Goal: Find specific page/section: Find specific page/section

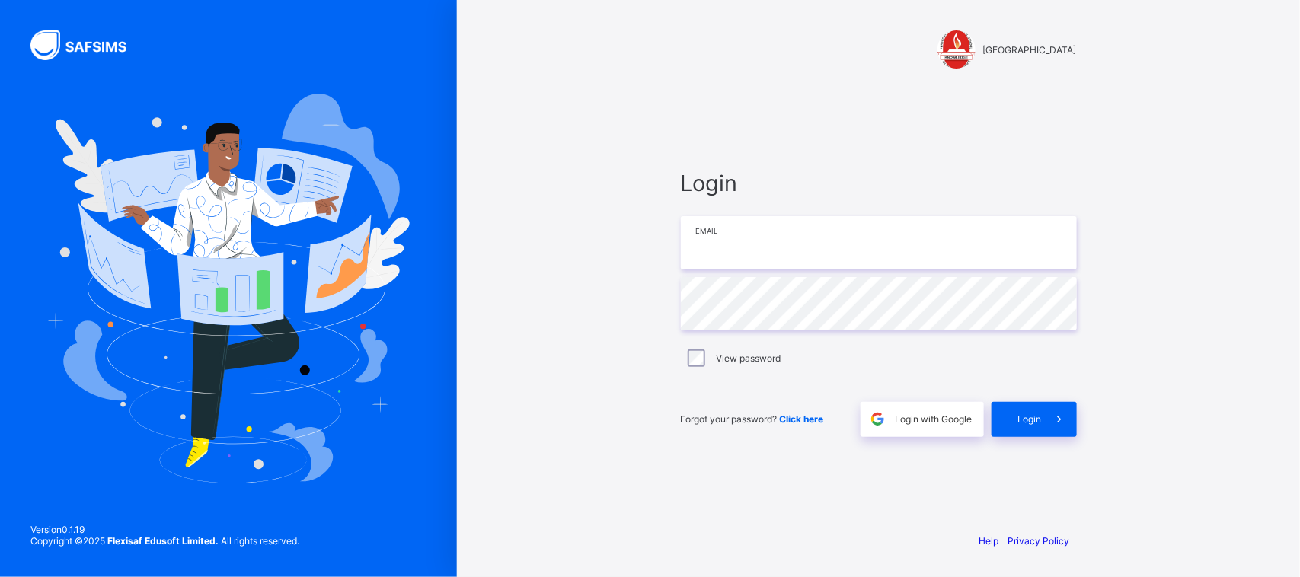
drag, startPoint x: 0, startPoint y: 0, endPoint x: 820, endPoint y: 222, distance: 850.0
click at [820, 222] on input "email" at bounding box center [879, 242] width 396 height 53
type input "**********"
click at [1028, 408] on div "Login" at bounding box center [1034, 419] width 85 height 35
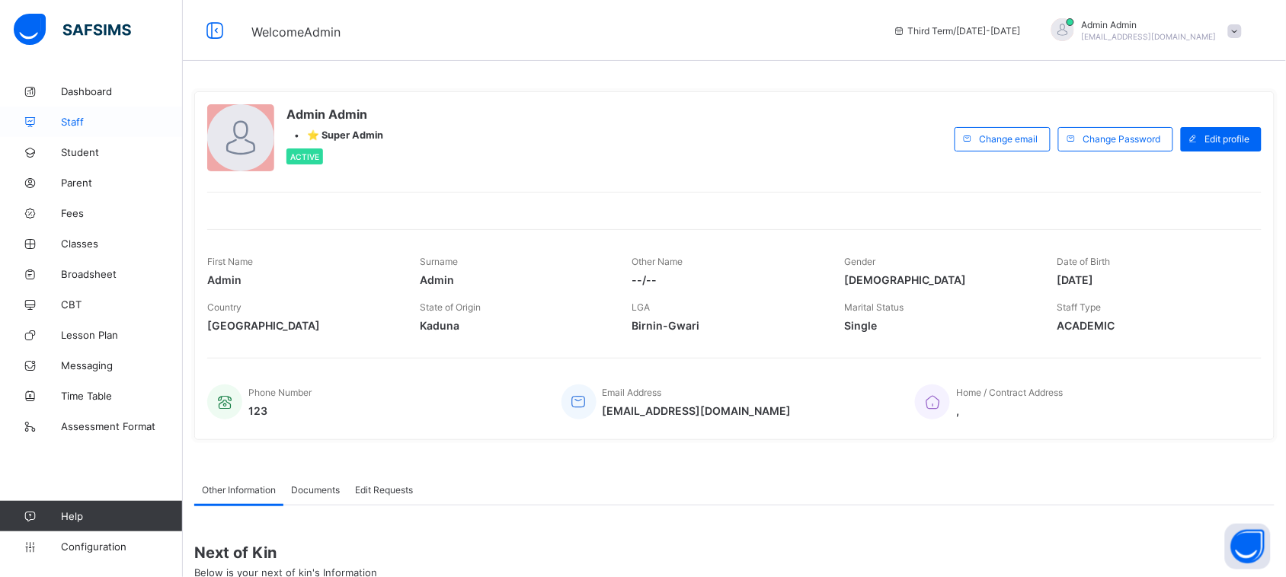
click at [100, 126] on span "Staff" at bounding box center [122, 122] width 122 height 12
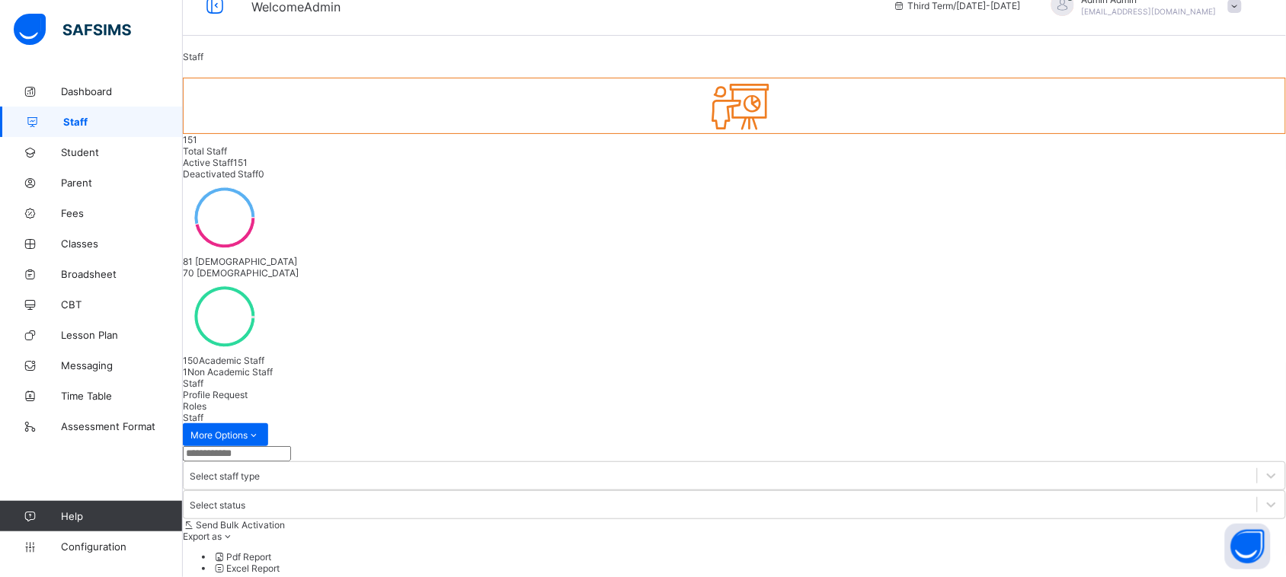
scroll to position [75, 0]
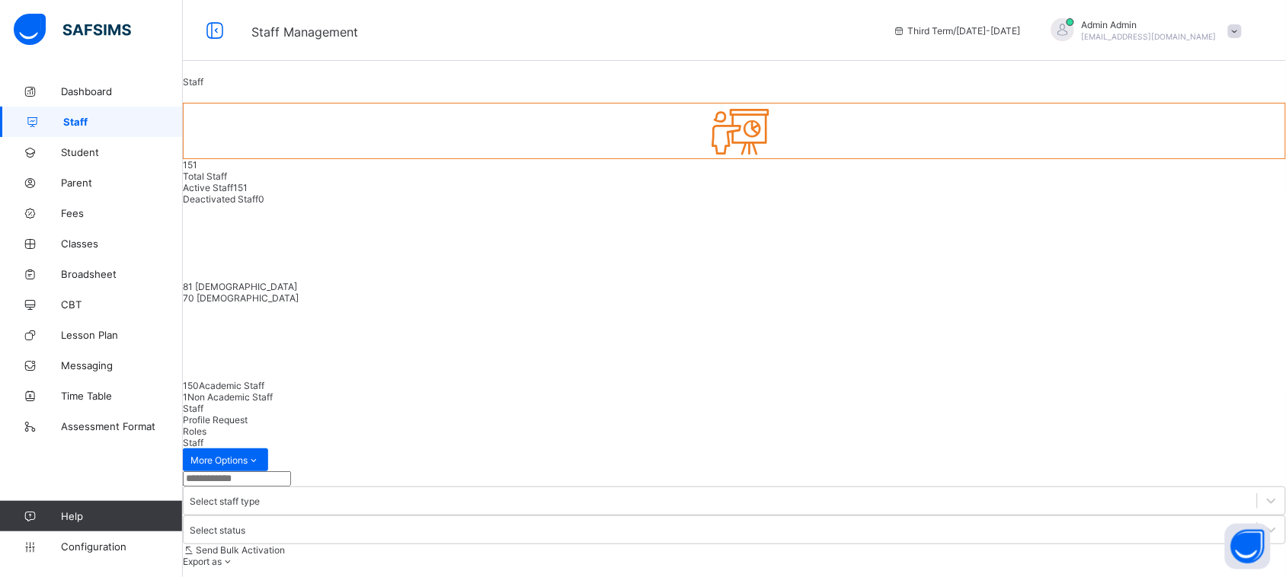
scroll to position [75, 0]
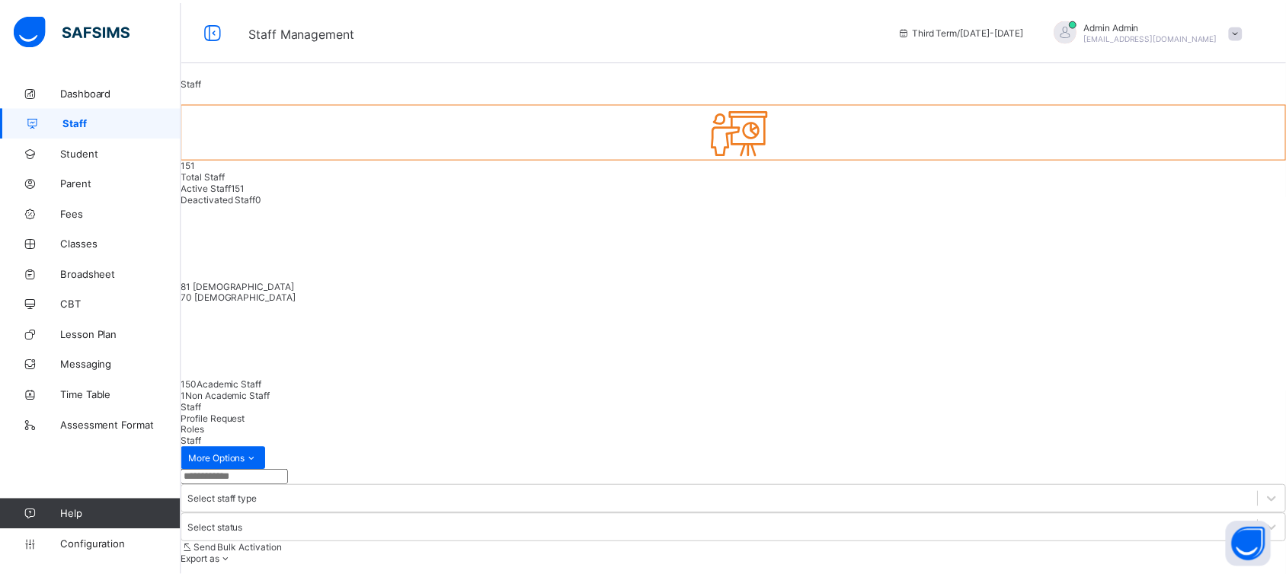
scroll to position [75, 0]
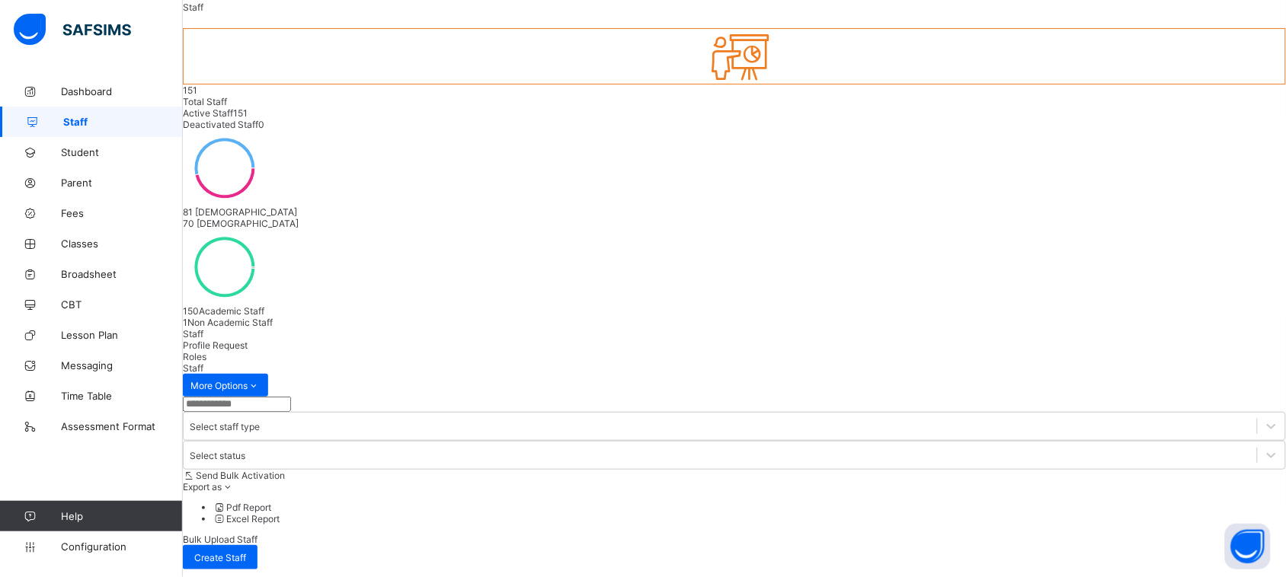
click at [248, 340] on span "Profile Request" at bounding box center [215, 345] width 65 height 11
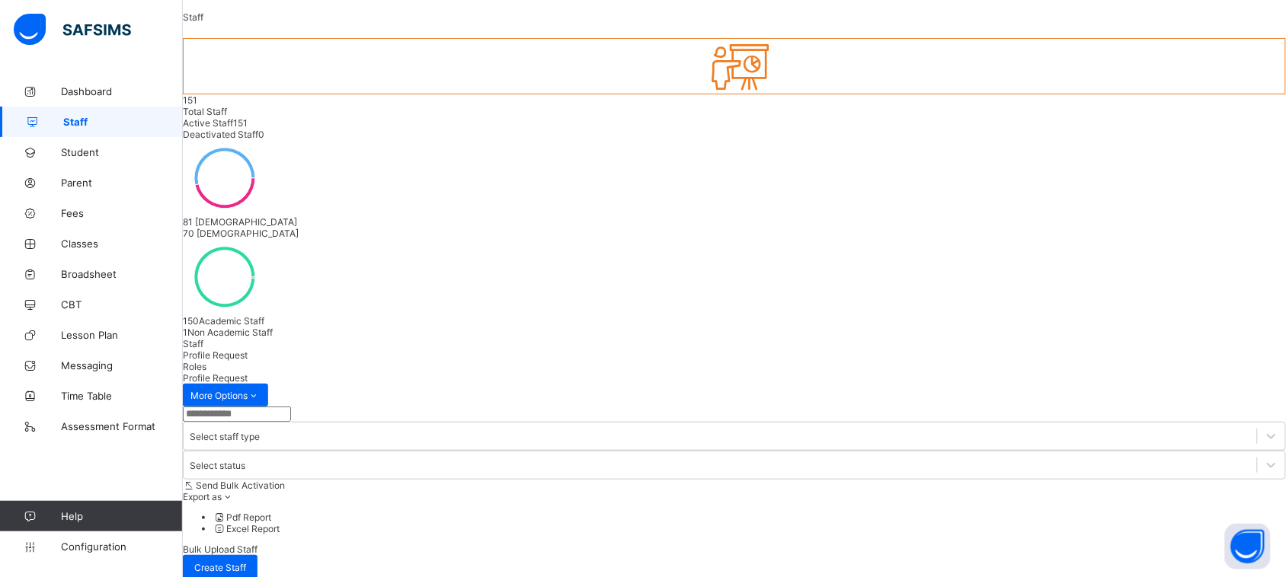
scroll to position [63, 0]
click at [206, 363] on span "Roles" at bounding box center [195, 368] width 24 height 11
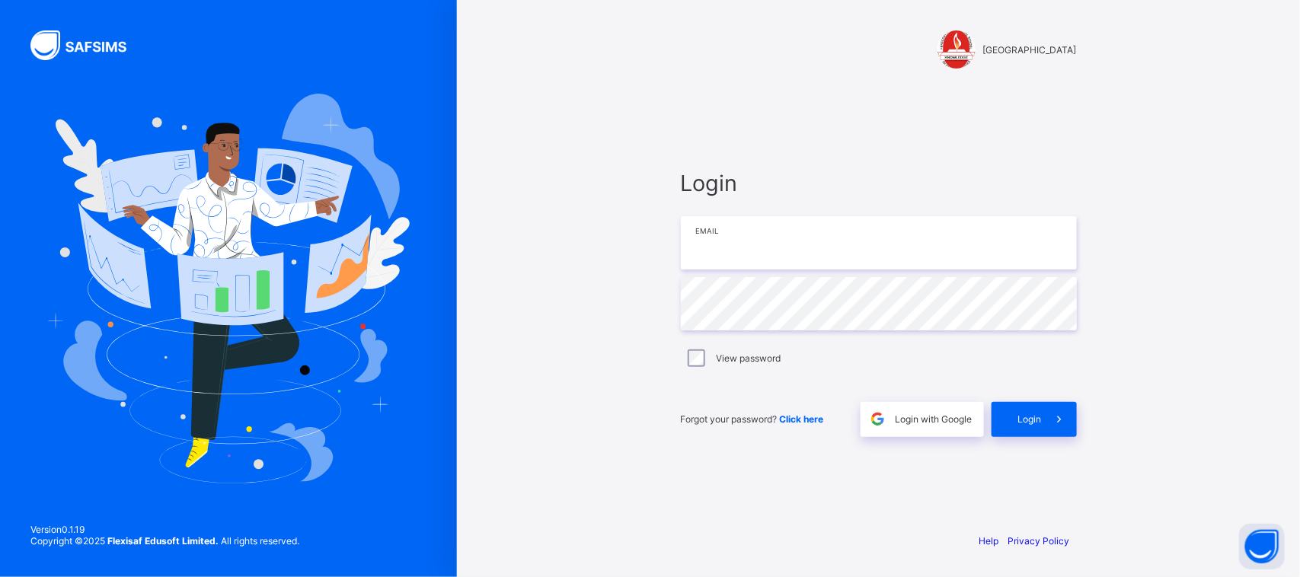
click at [713, 241] on input "email" at bounding box center [879, 242] width 396 height 53
type input "**********"
click at [1026, 424] on span "Login" at bounding box center [1030, 419] width 24 height 11
type input "**********"
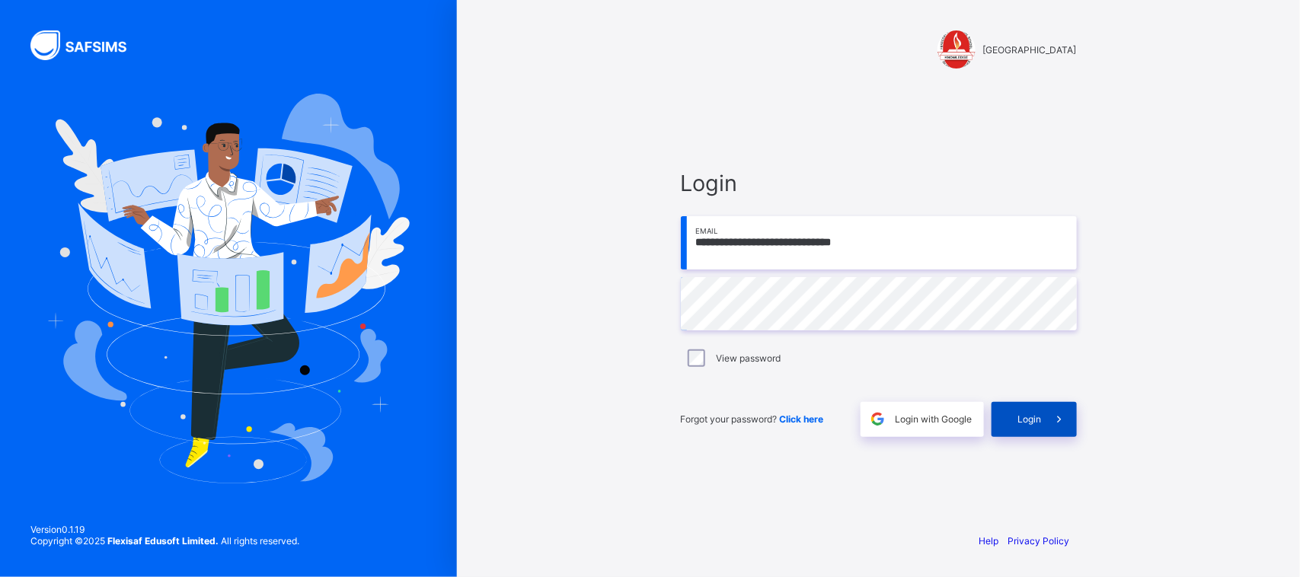
click at [1041, 432] on div "Login" at bounding box center [1034, 419] width 85 height 35
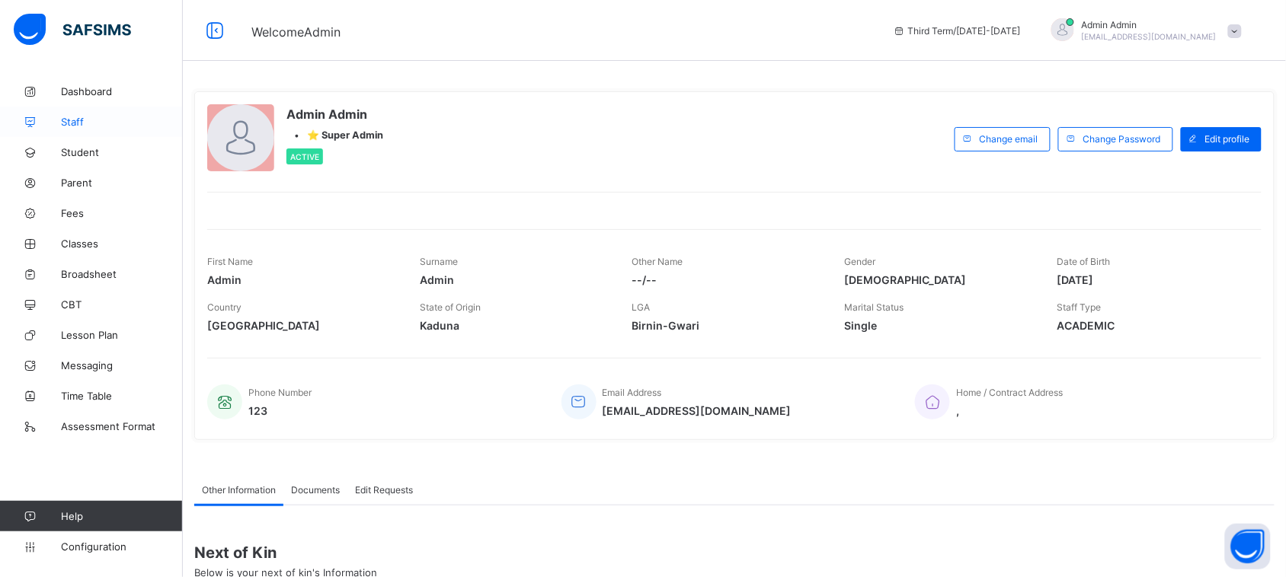
click at [101, 117] on span "Staff" at bounding box center [122, 122] width 122 height 12
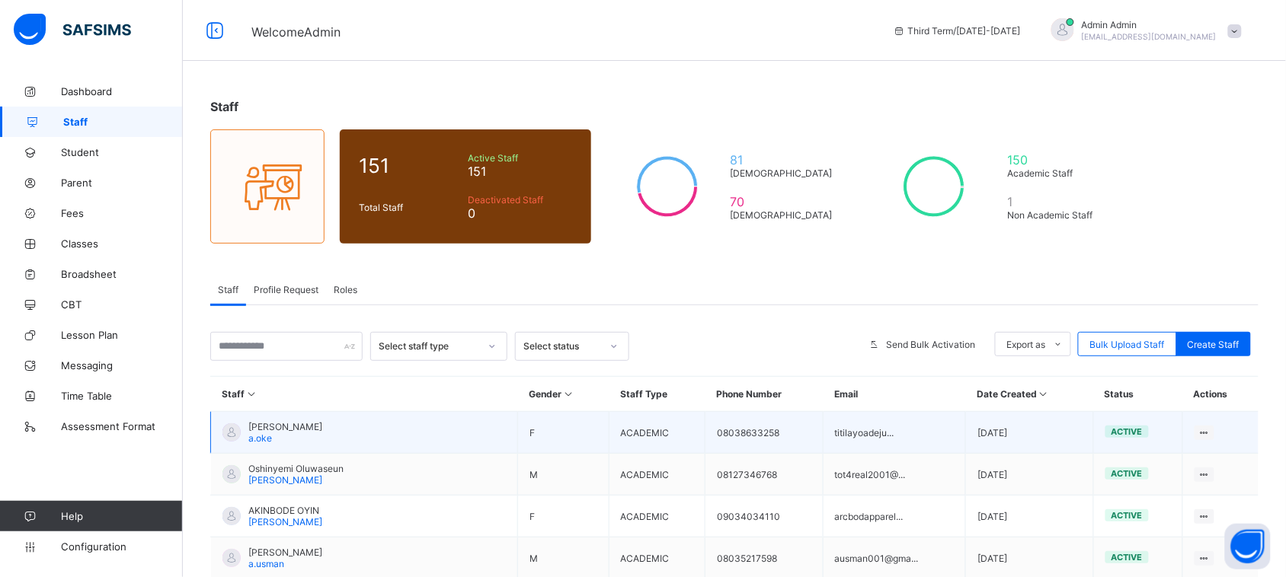
click at [286, 425] on span "OKE ADEJUMOKE" at bounding box center [285, 426] width 74 height 11
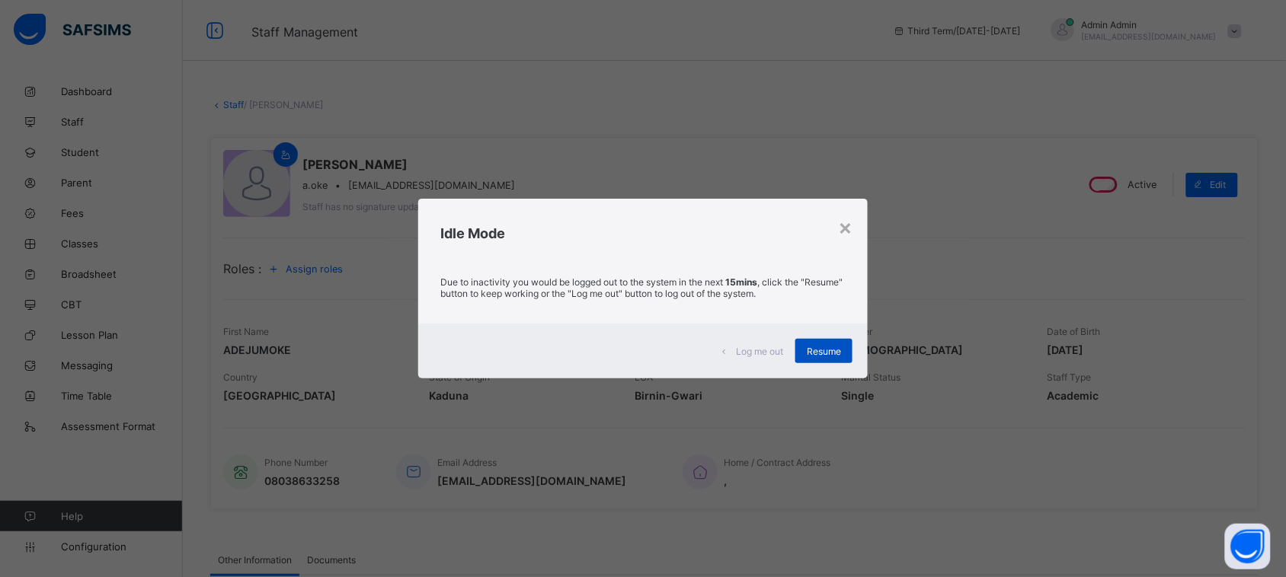
click at [833, 346] on span "Resume" at bounding box center [824, 351] width 34 height 11
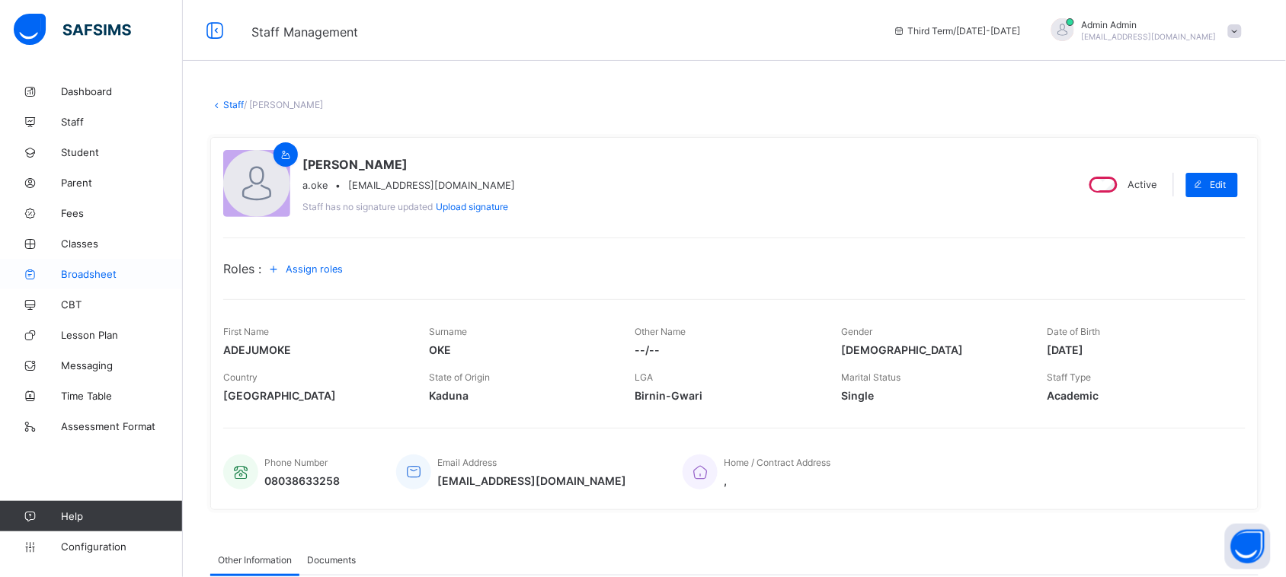
click at [114, 280] on span "Broadsheet" at bounding box center [122, 274] width 122 height 12
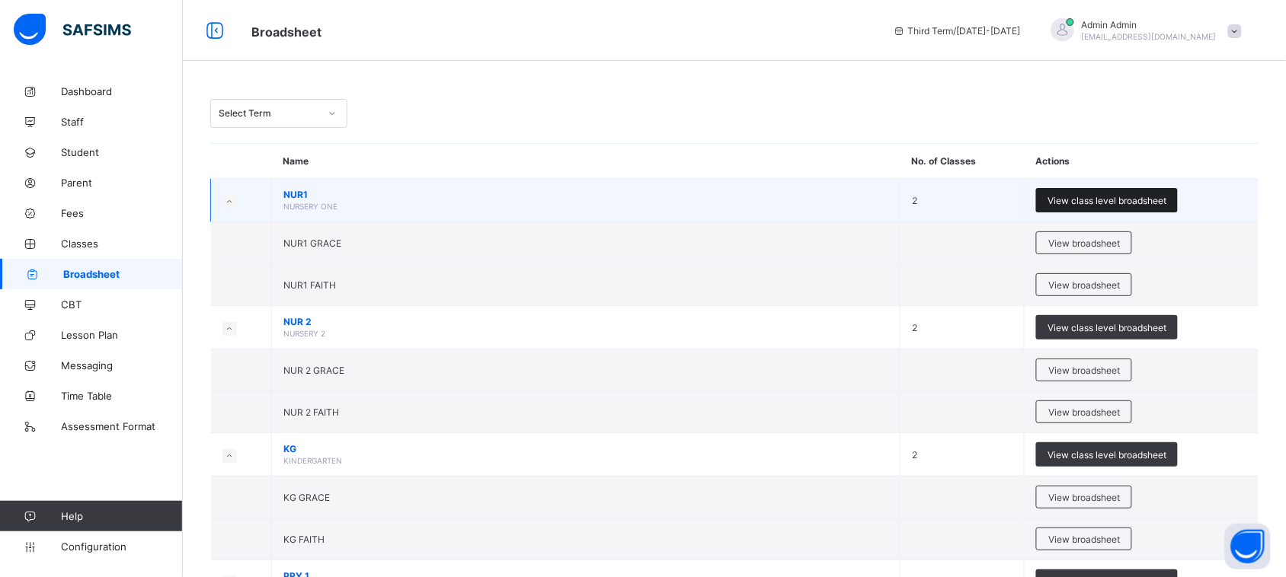
click at [1092, 200] on span "View class level broadsheet" at bounding box center [1106, 200] width 119 height 11
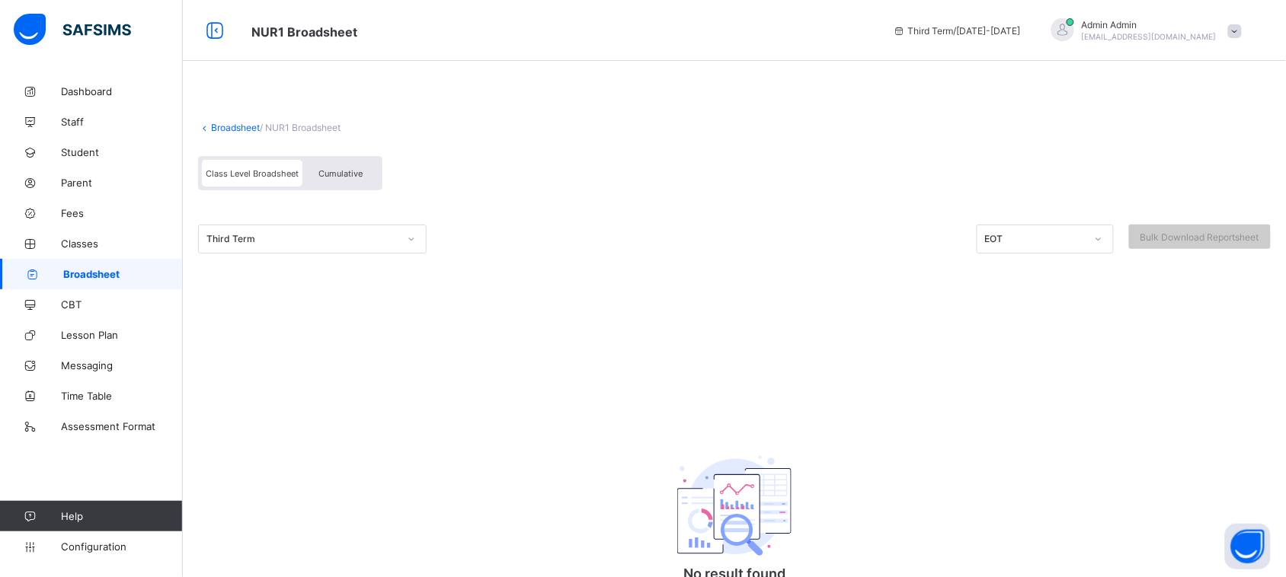
drag, startPoint x: 337, startPoint y: 184, endPoint x: 343, endPoint y: 168, distance: 16.9
click at [343, 168] on div "Class Level Broadsheet Cumulative" at bounding box center [290, 173] width 184 height 34
click at [343, 168] on span "Cumulative" at bounding box center [340, 173] width 44 height 11
click at [236, 128] on link "Broadsheet" at bounding box center [235, 127] width 49 height 11
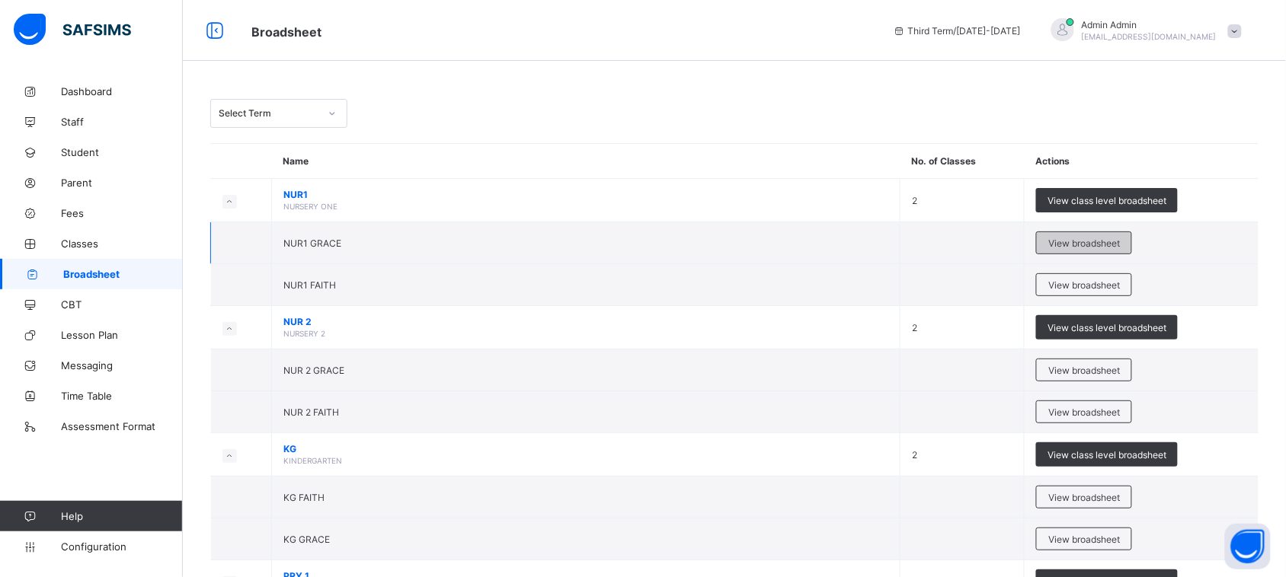
click at [1059, 241] on span "View broadsheet" at bounding box center [1084, 243] width 72 height 11
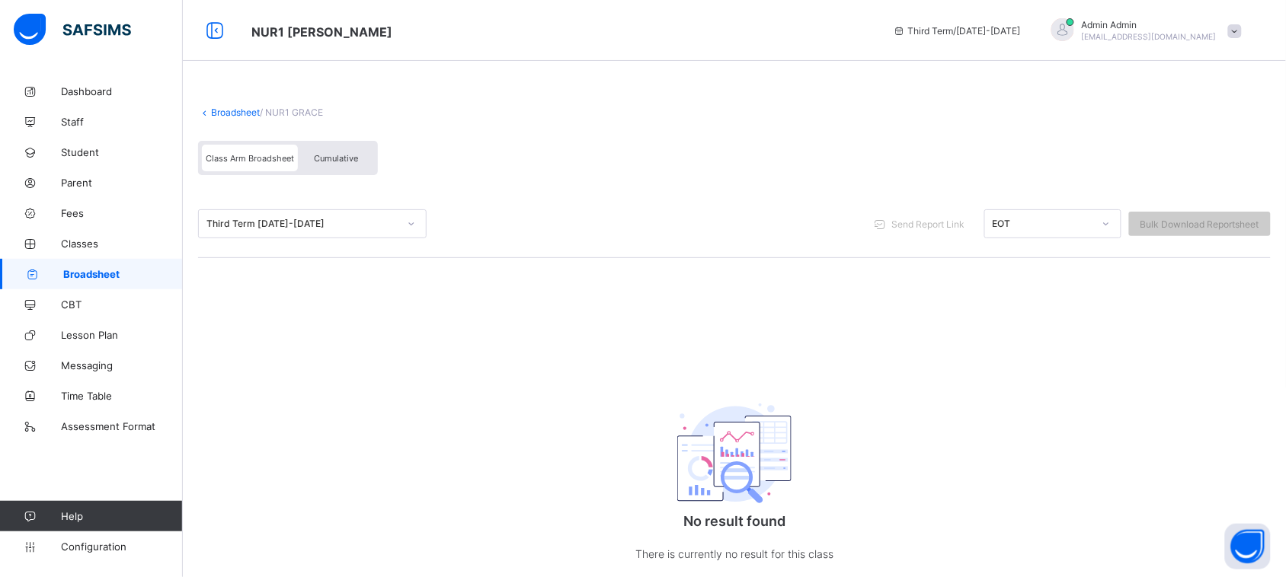
click at [105, 269] on span "Broadsheet" at bounding box center [123, 274] width 120 height 12
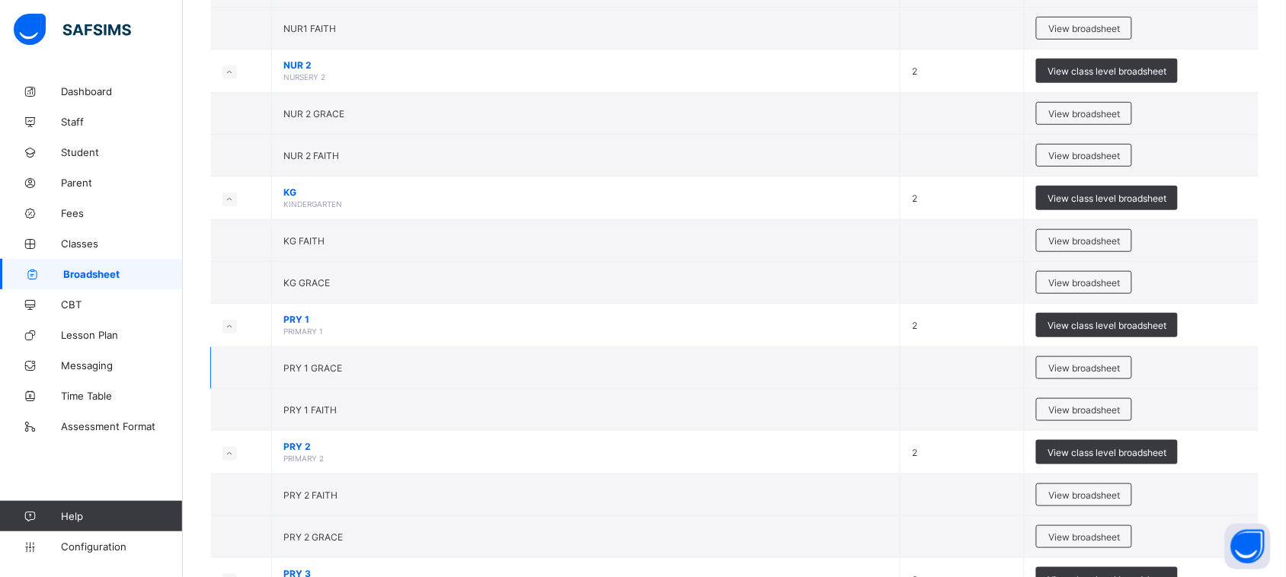
scroll to position [248, 0]
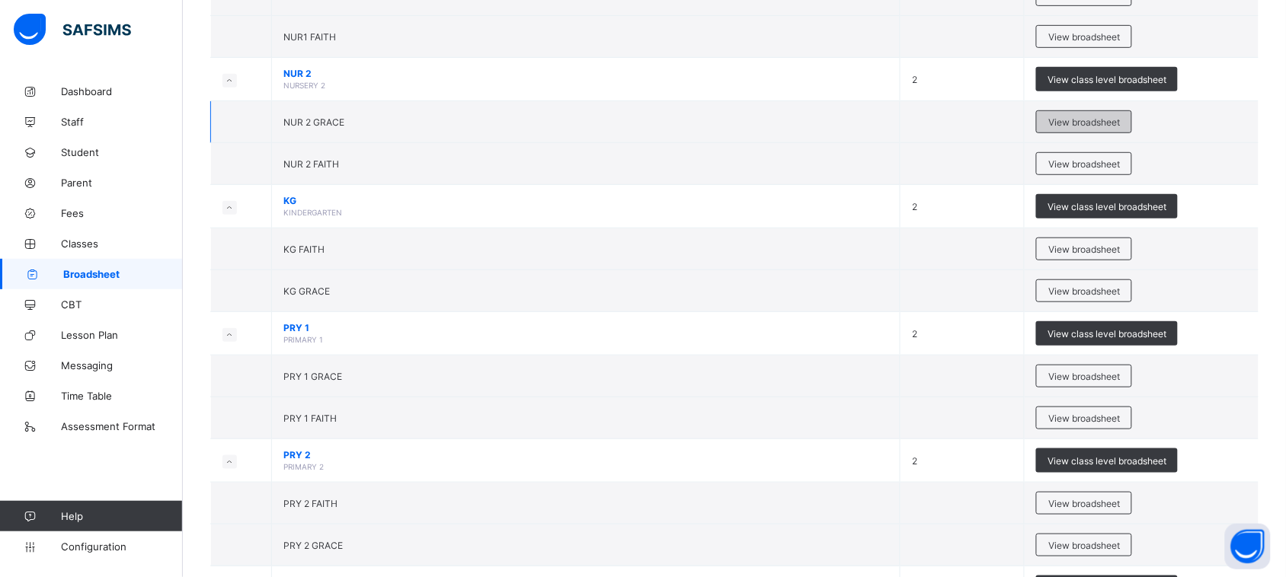
click at [1098, 113] on div "View broadsheet" at bounding box center [1084, 121] width 96 height 23
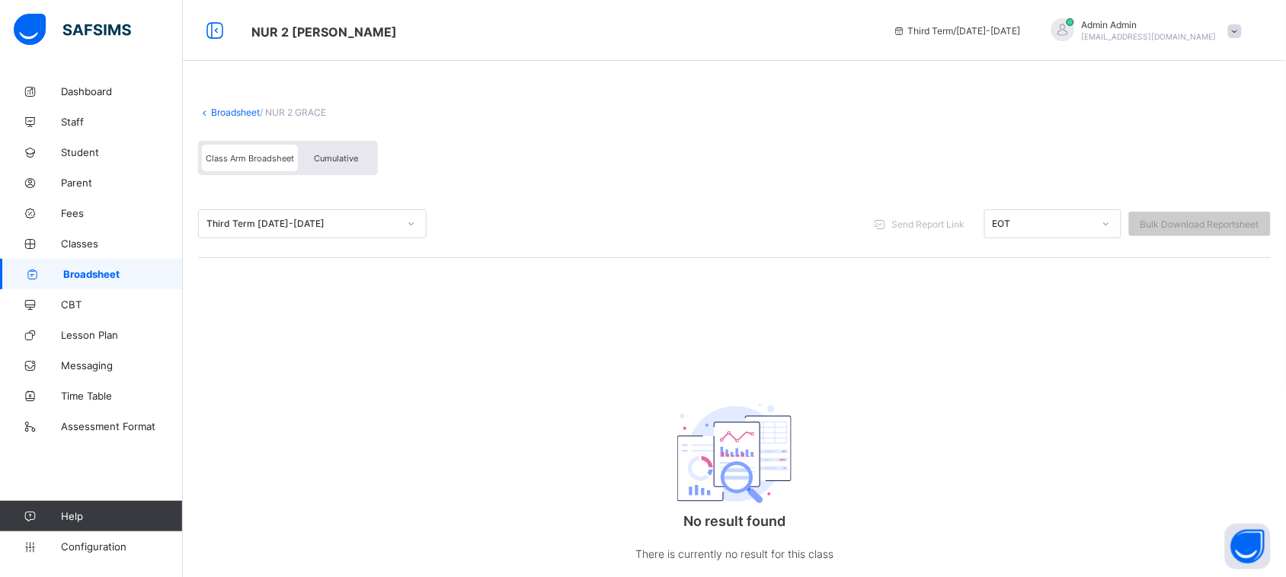
scroll to position [46, 0]
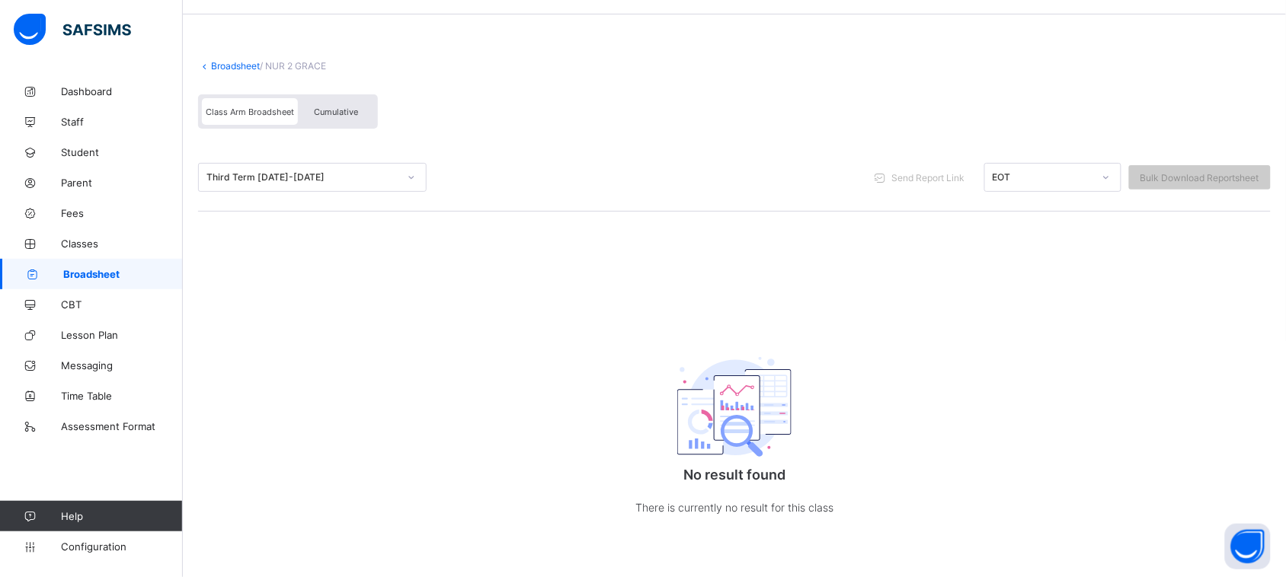
click at [347, 181] on div "Third Term [DATE]-[DATE]" at bounding box center [298, 177] width 198 height 21
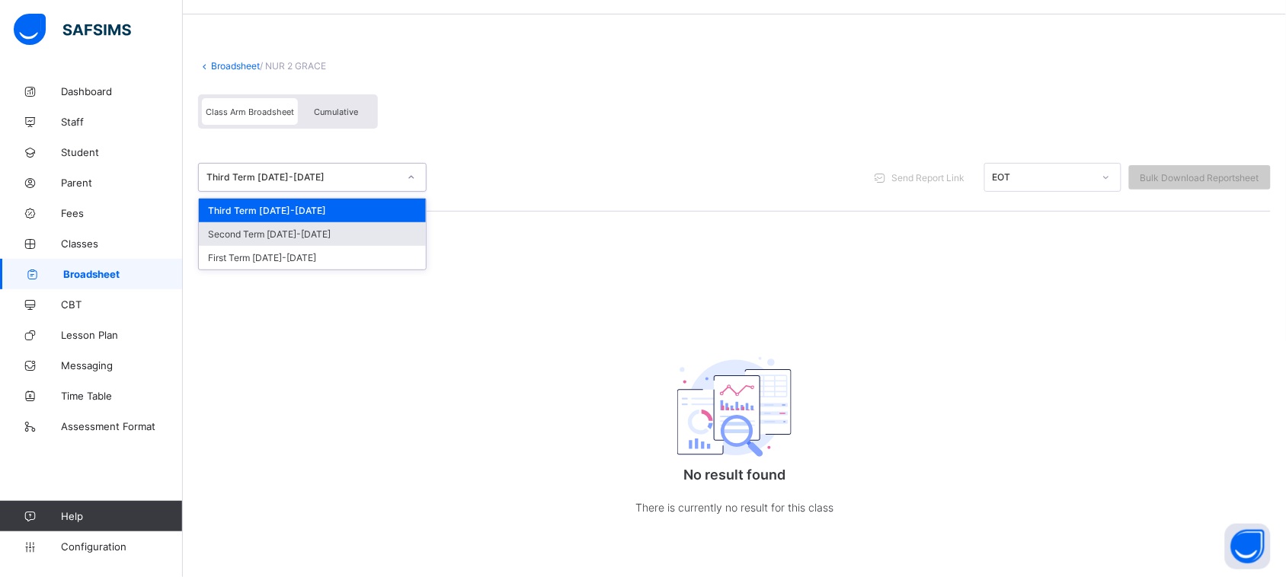
click at [333, 227] on div "Second Term 2024-2025" at bounding box center [312, 234] width 227 height 24
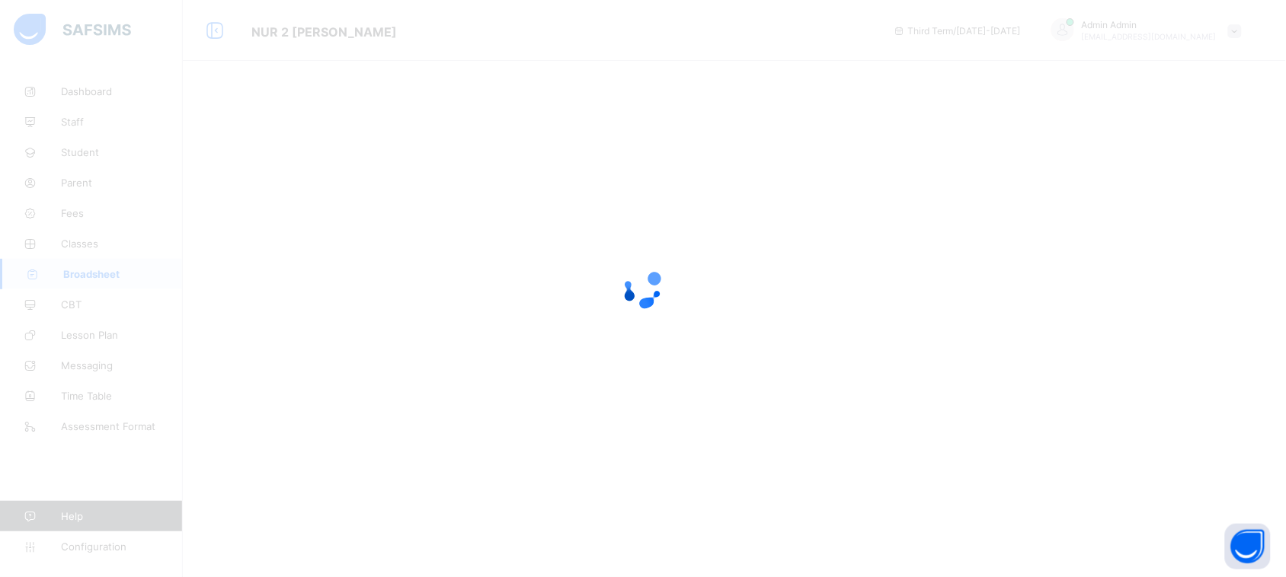
scroll to position [0, 0]
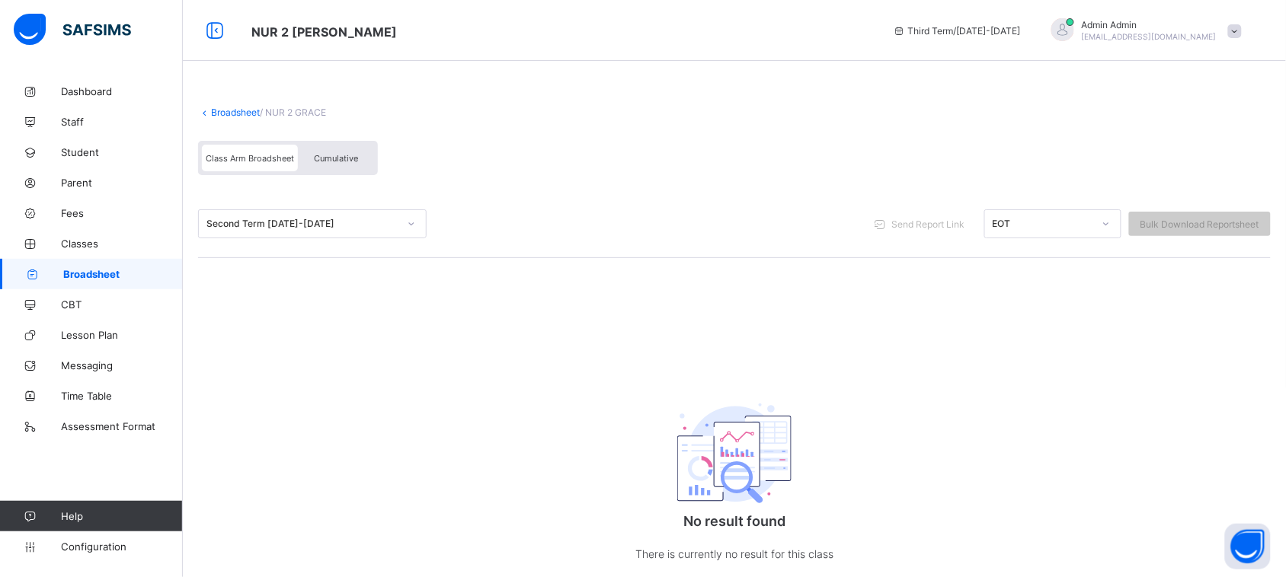
click at [1049, 227] on div "EOT" at bounding box center [1038, 223] width 107 height 21
click at [1046, 283] on div "MID-TERM TEST" at bounding box center [1053, 281] width 136 height 24
click at [238, 111] on link "Broadsheet" at bounding box center [235, 112] width 49 height 11
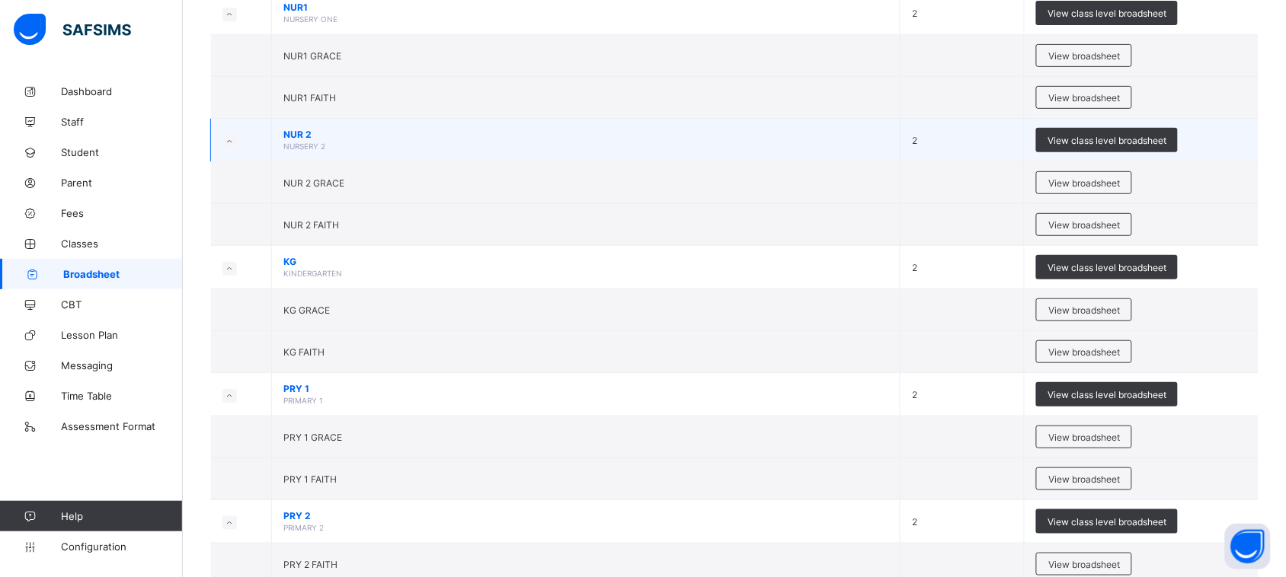
scroll to position [190, 0]
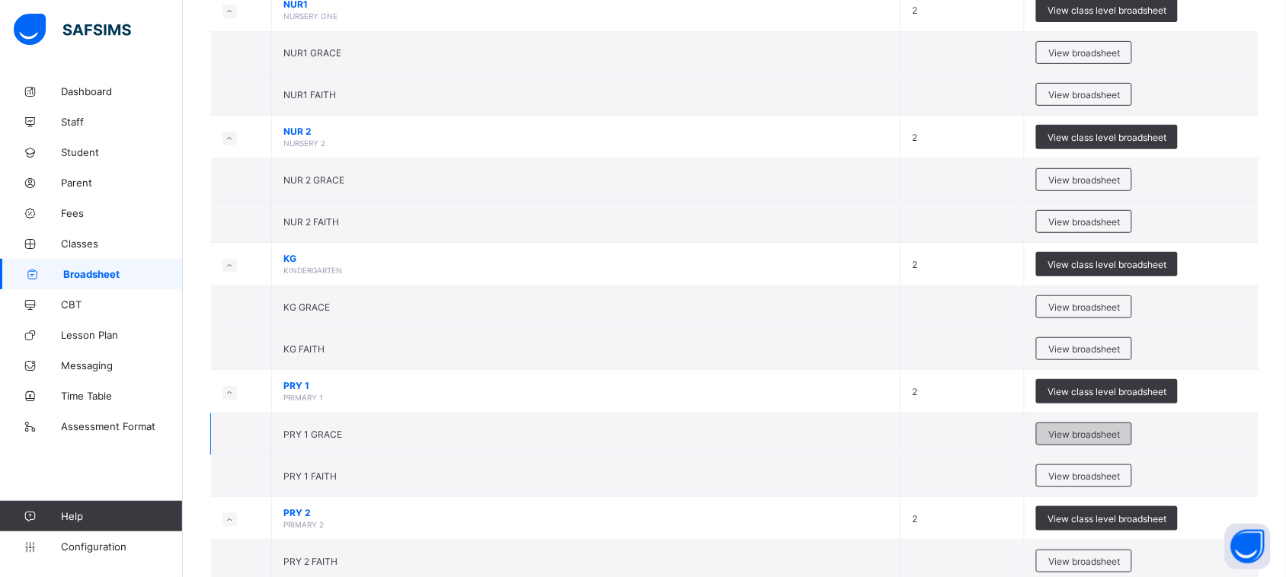
click at [1075, 439] on span "View broadsheet" at bounding box center [1084, 434] width 72 height 11
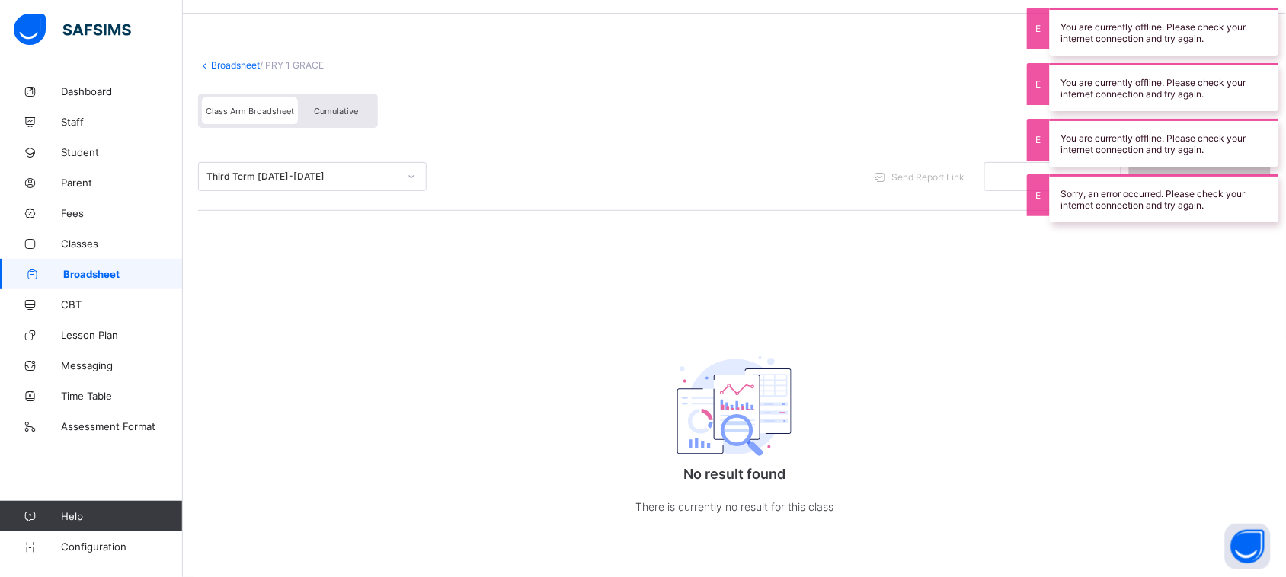
scroll to position [46, 0]
